Goal: Navigation & Orientation: Find specific page/section

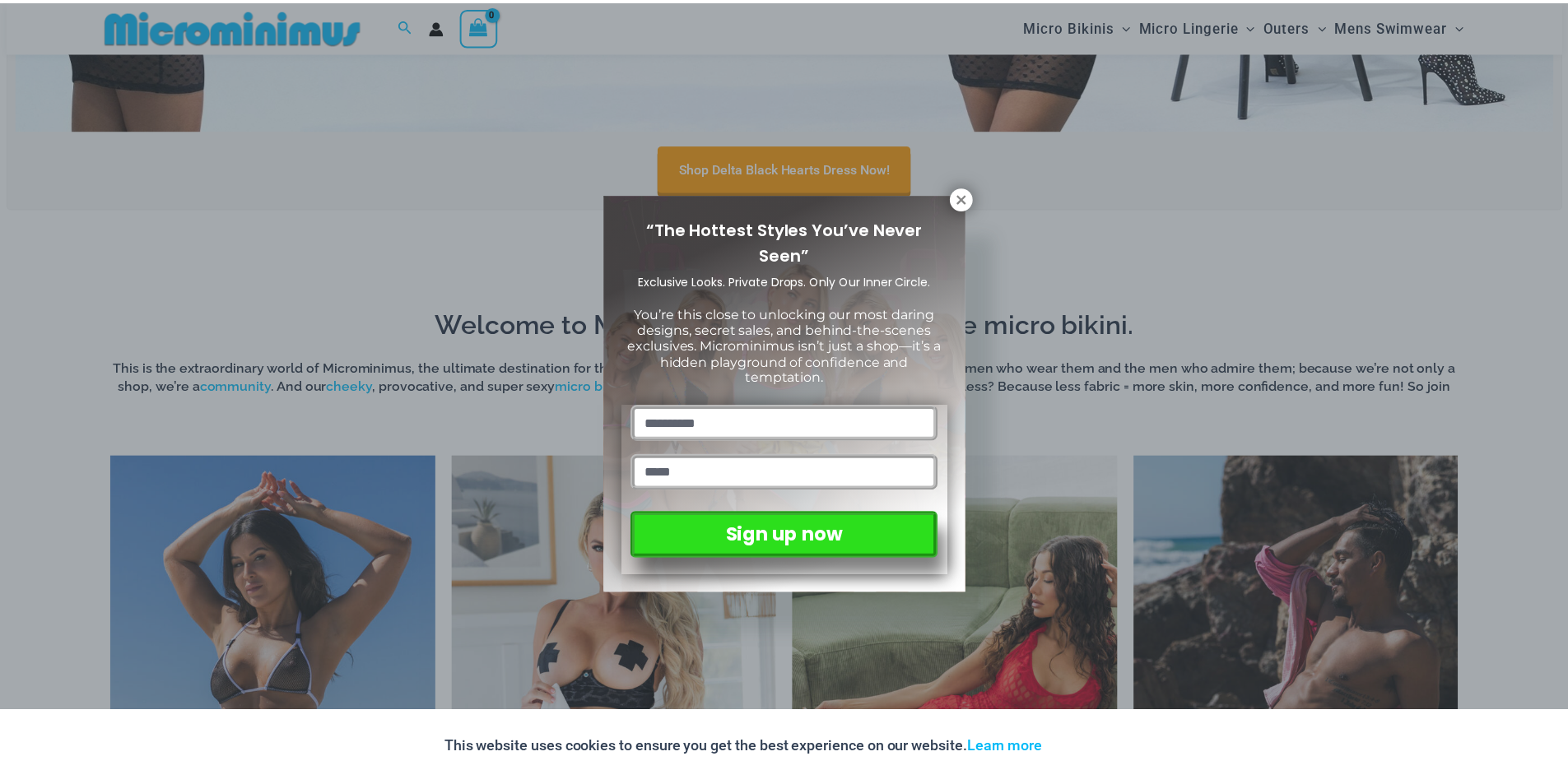
scroll to position [1141, 0]
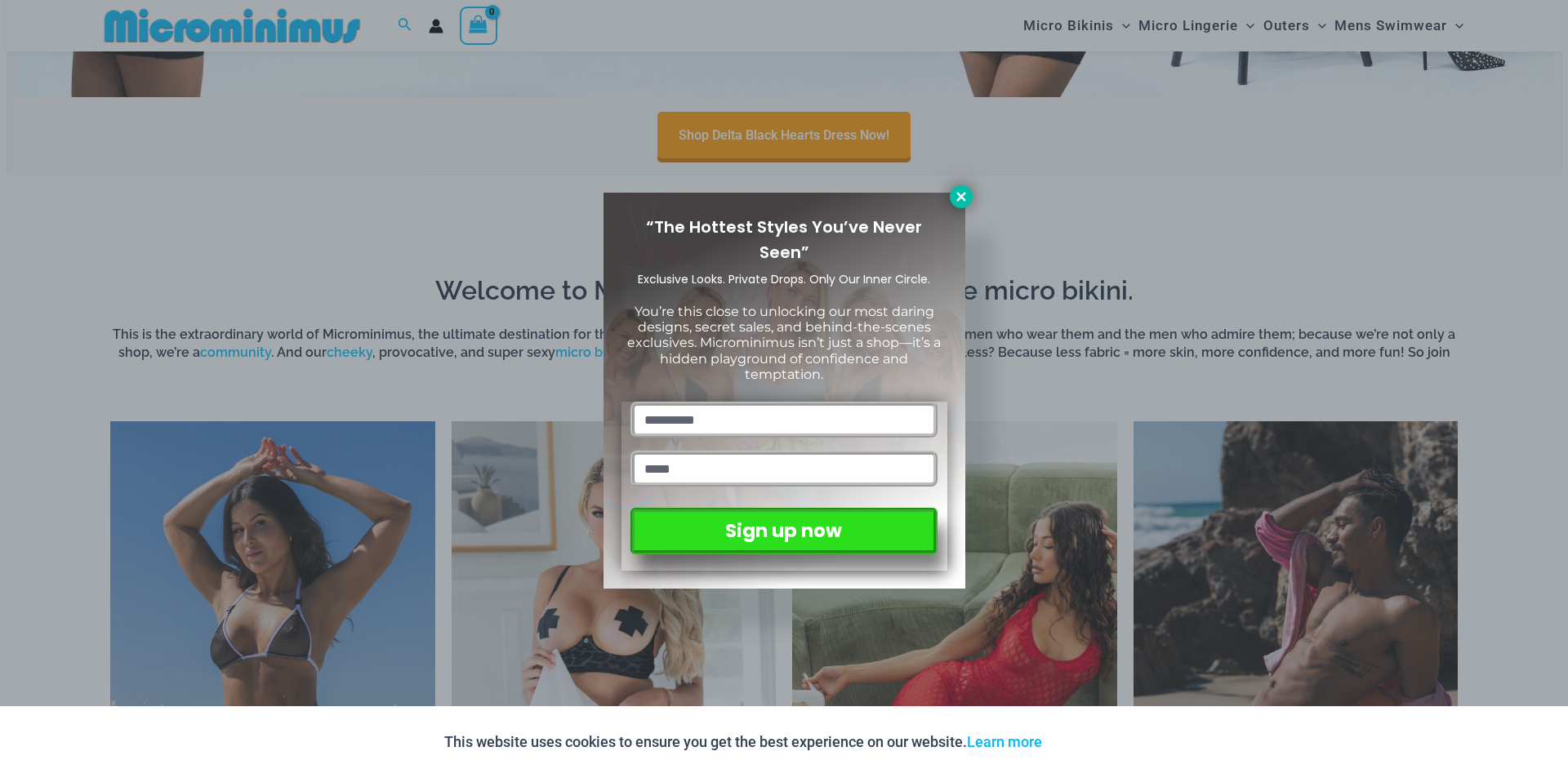
click at [961, 192] on icon at bounding box center [961, 197] width 15 height 15
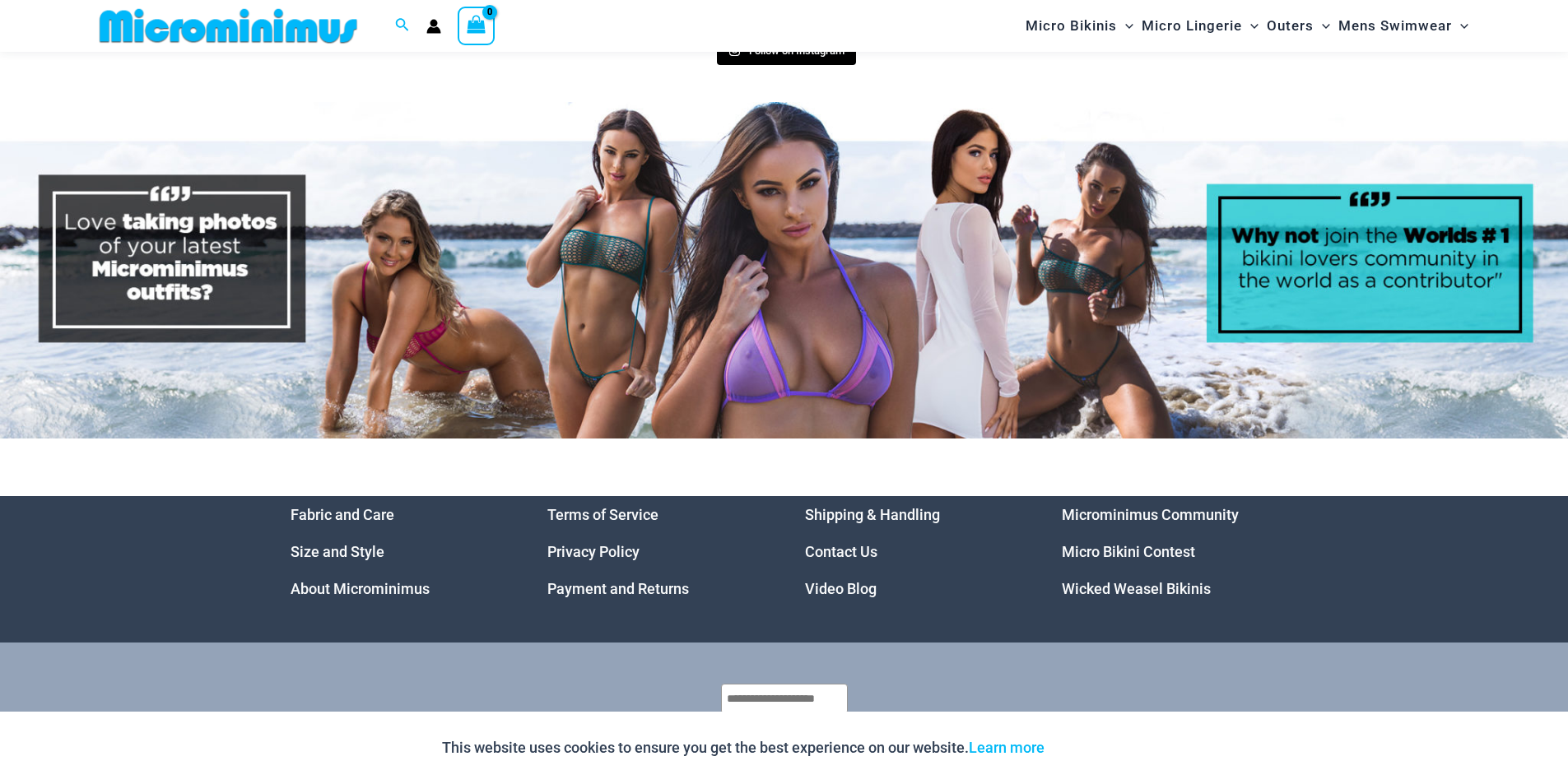
scroll to position [8398, 0]
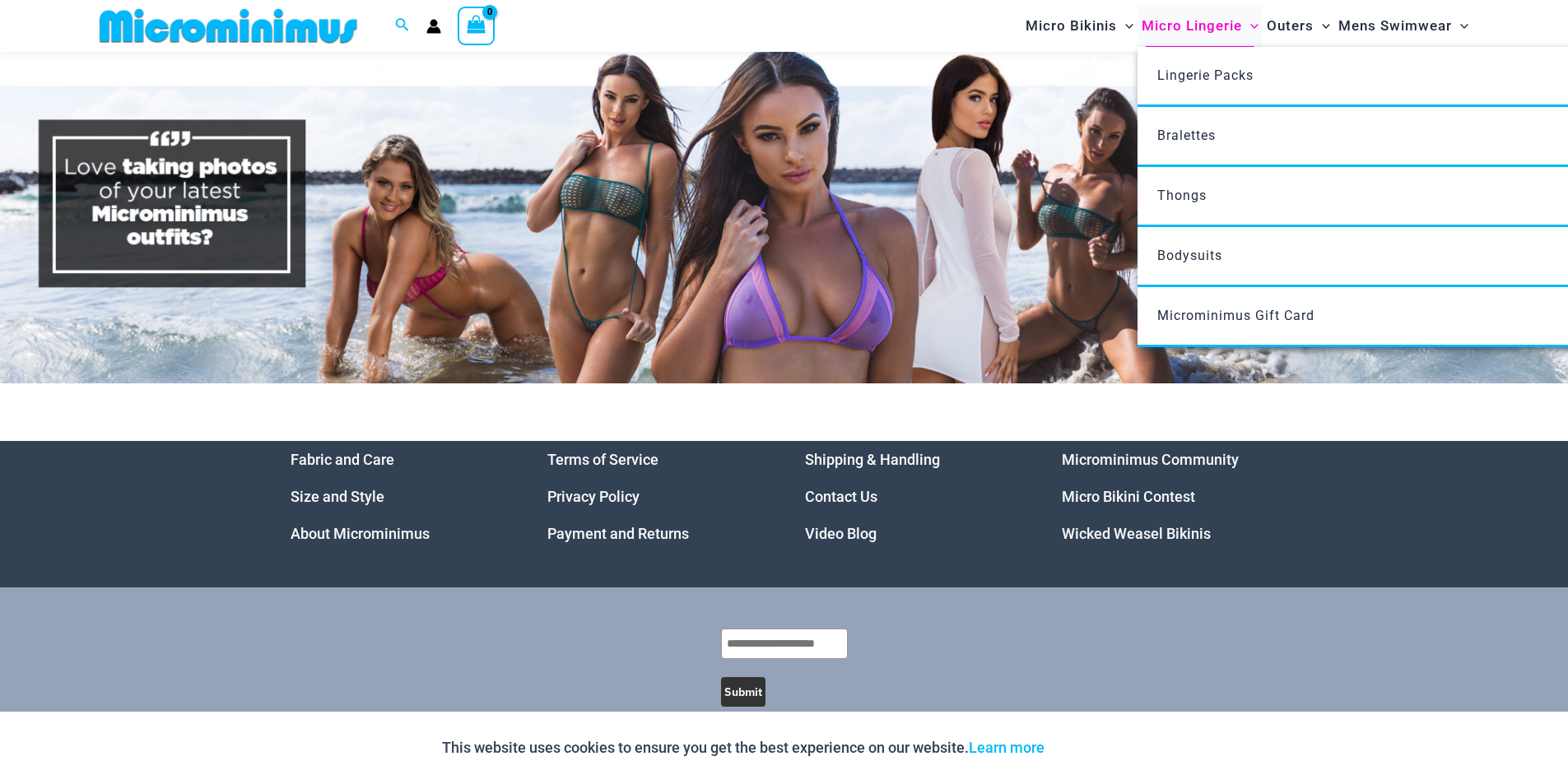
click at [1206, 24] on span "Micro Lingerie" at bounding box center [1192, 26] width 101 height 42
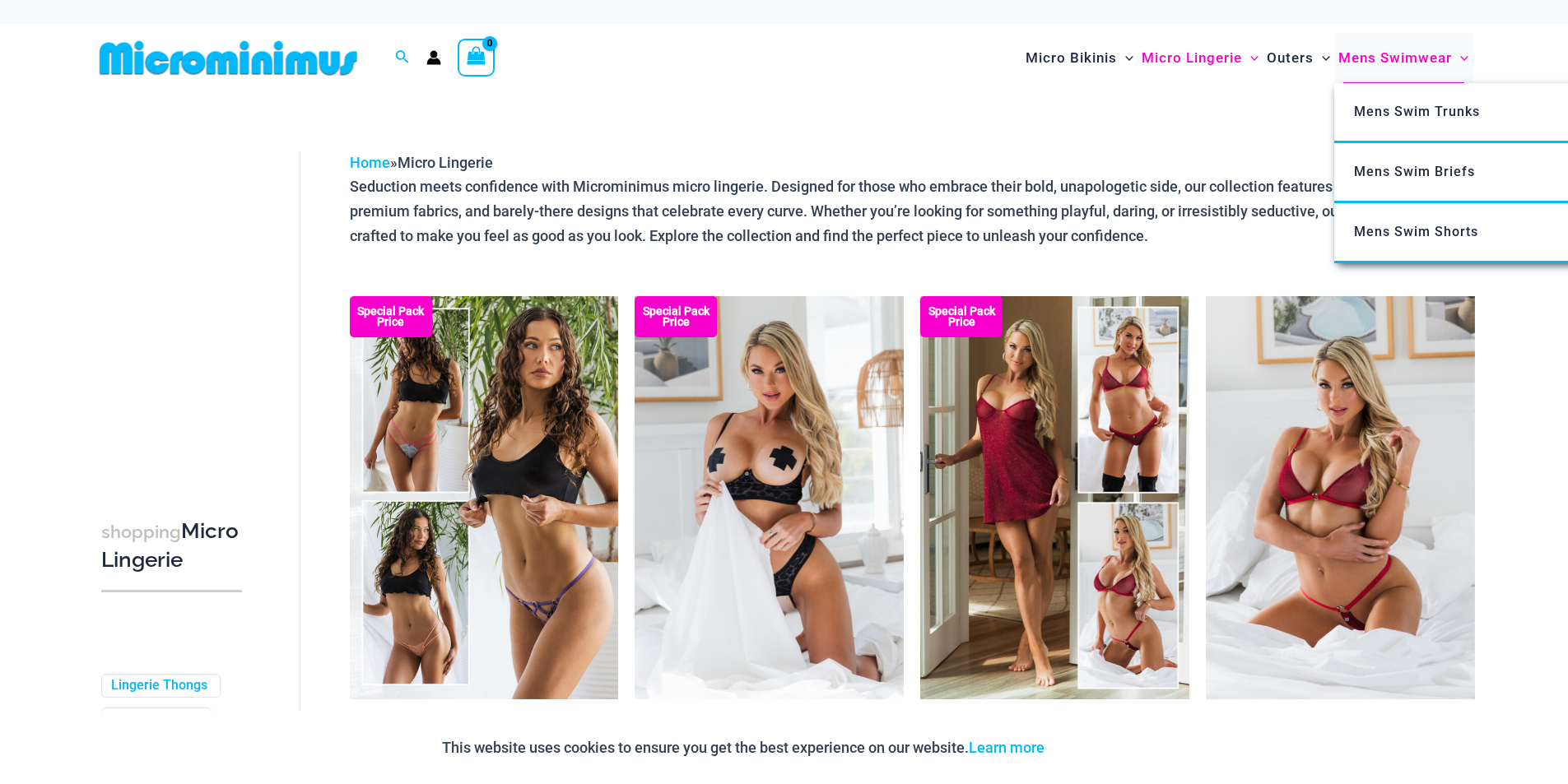
click at [1413, 58] on span "Mens Swimwear" at bounding box center [1394, 58] width 113 height 42
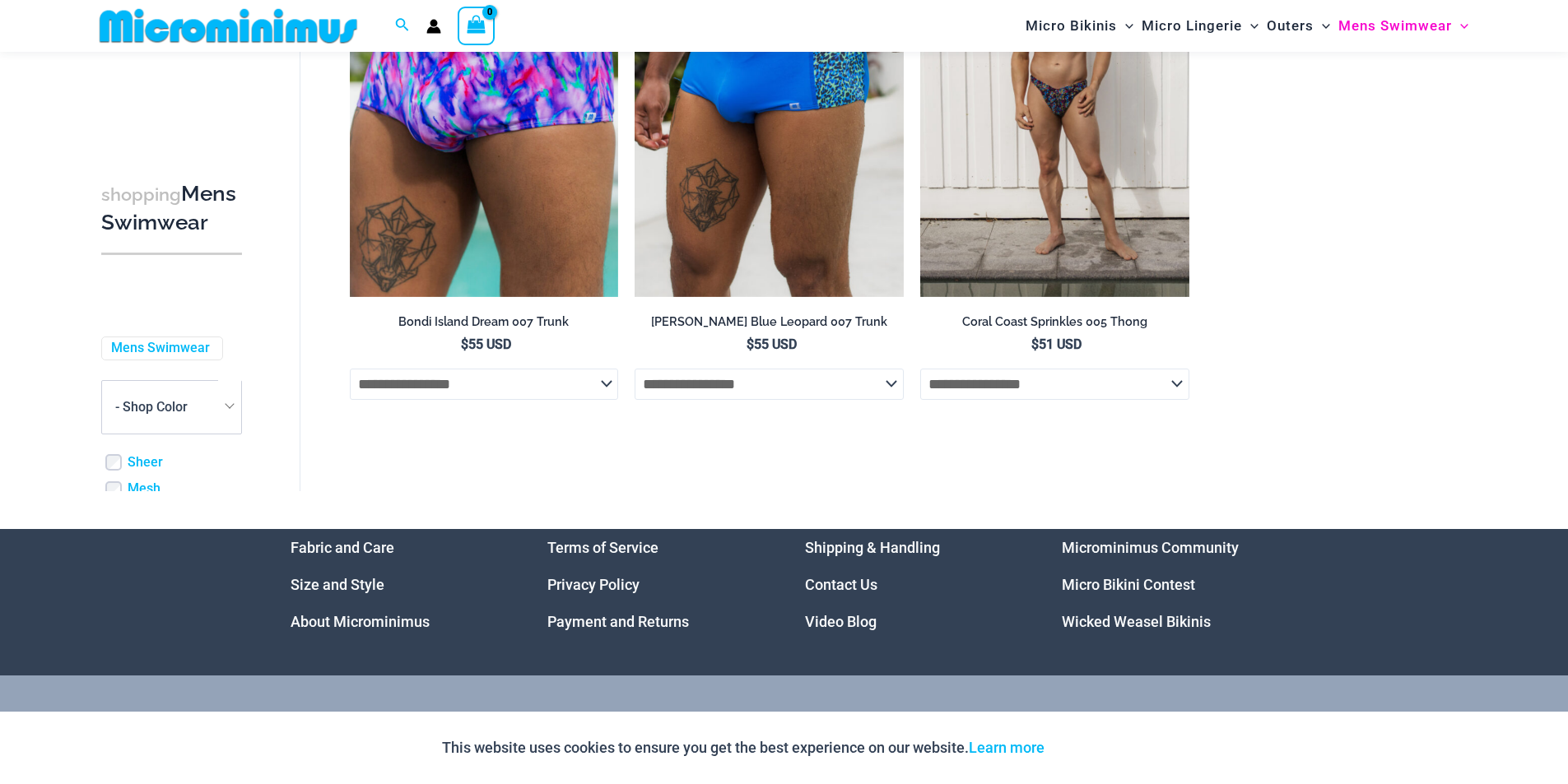
scroll to position [3925, 0]
